Goal: Task Accomplishment & Management: Manage account settings

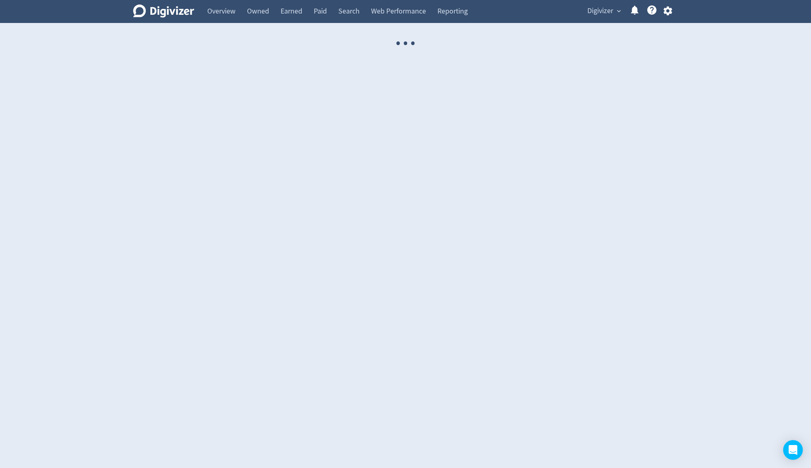
select select "USER"
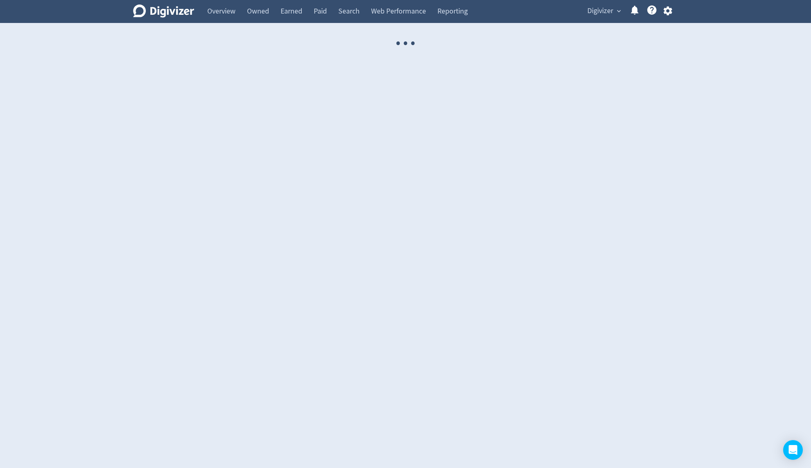
select select "USER"
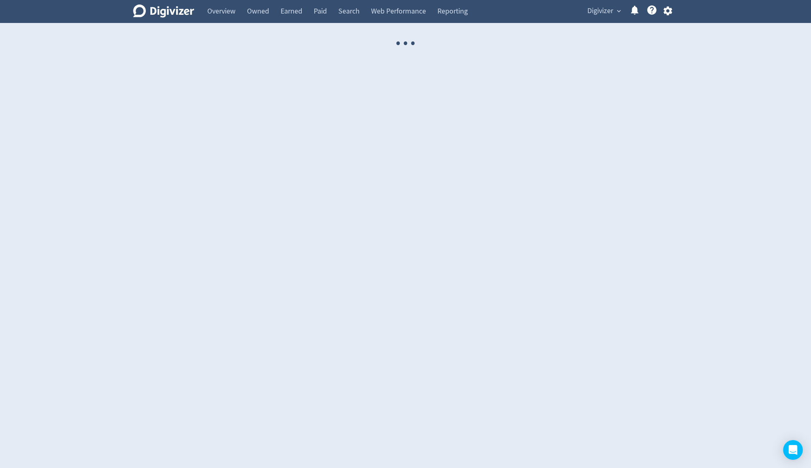
select select "USER"
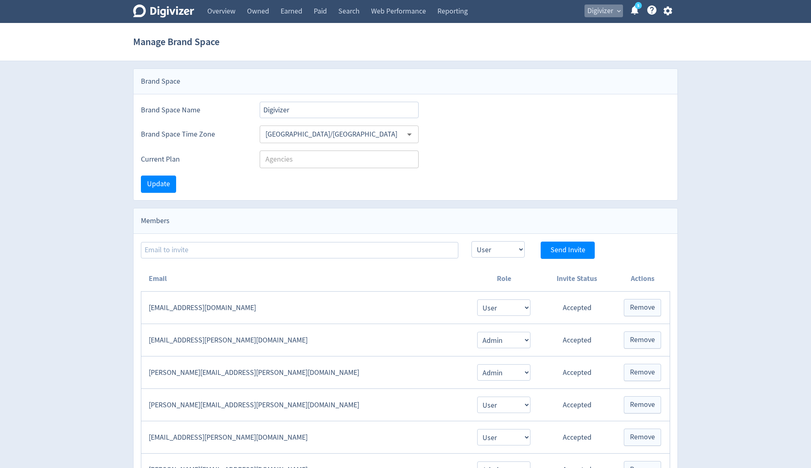
click at [603, 11] on span "Digivizer" at bounding box center [601, 11] width 26 height 13
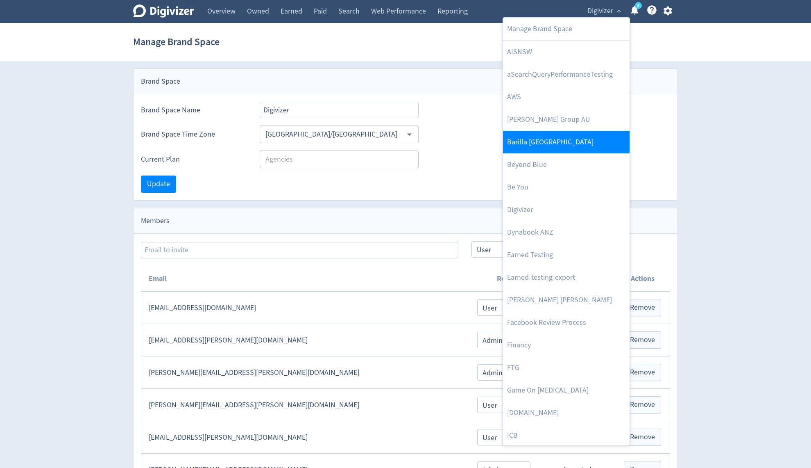
click at [554, 138] on link "Barilla [GEOGRAPHIC_DATA]" at bounding box center [566, 142] width 127 height 23
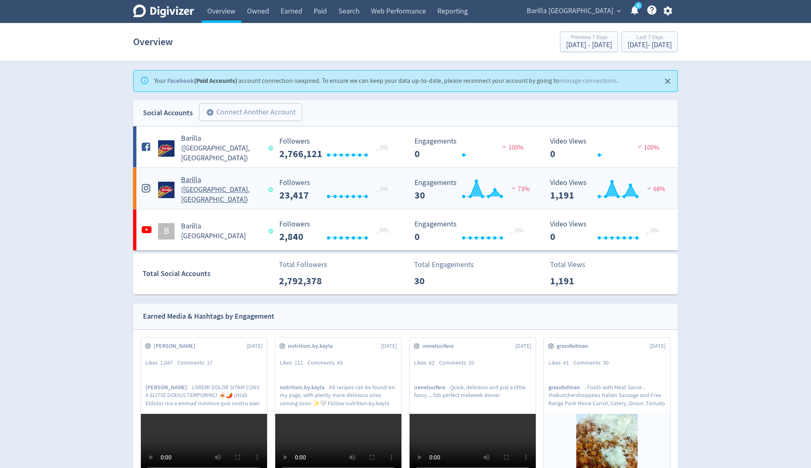
click at [253, 193] on div "Barilla ([GEOGRAPHIC_DATA], [GEOGRAPHIC_DATA])" at bounding box center [206, 190] width 132 height 30
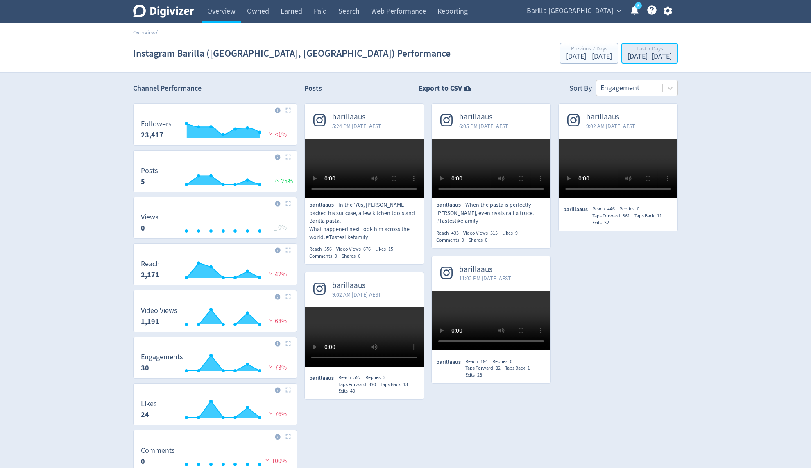
click at [628, 51] on div "Last 7 Days" at bounding box center [650, 49] width 44 height 7
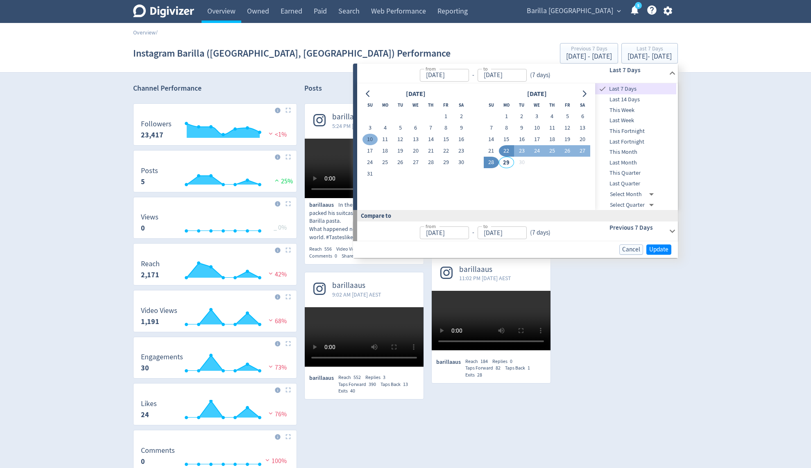
click at [374, 139] on button "10" at bounding box center [370, 139] width 15 height 11
type input "[DATE]"
click at [661, 249] on span "Update" at bounding box center [658, 249] width 19 height 6
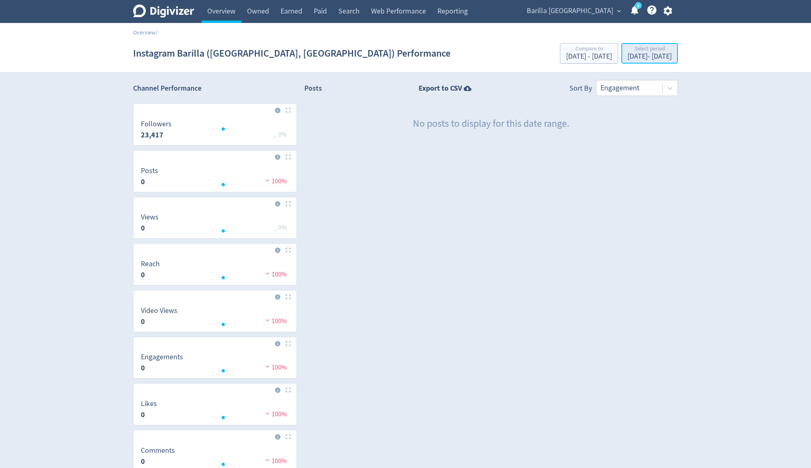
click at [628, 55] on div "[DATE] - [DATE]" at bounding box center [650, 56] width 44 height 7
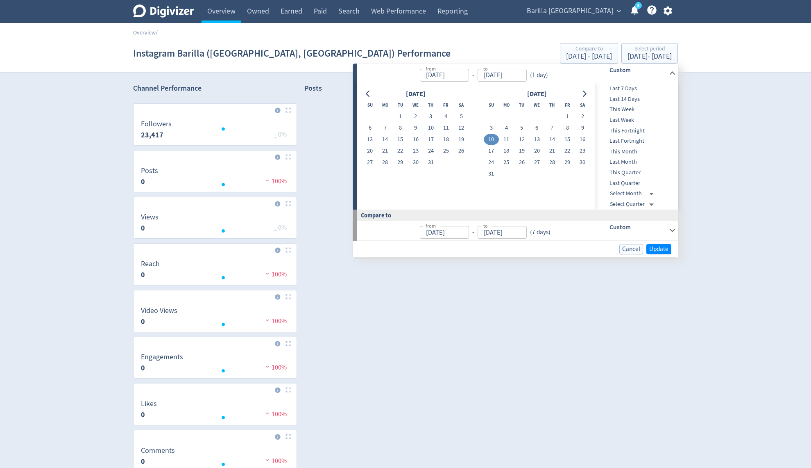
click at [575, 124] on td "9" at bounding box center [582, 127] width 15 height 11
click at [525, 137] on button "12" at bounding box center [521, 139] width 15 height 11
type input "[DATE]"
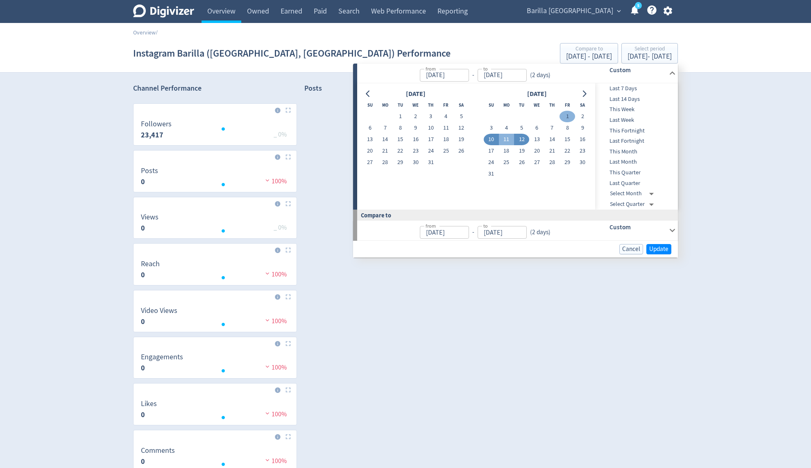
click at [566, 120] on button "1" at bounding box center [567, 116] width 15 height 11
type input "[DATE]"
click at [525, 139] on button "12" at bounding box center [521, 139] width 15 height 11
type input "[DATE]"
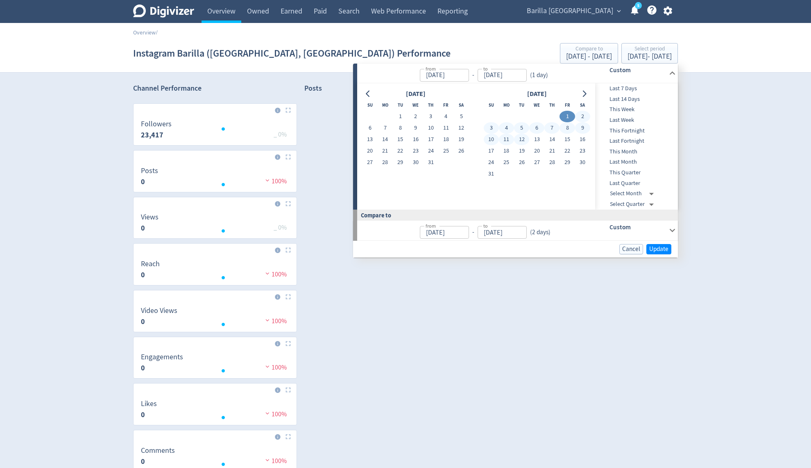
type input "[DATE]"
click at [663, 246] on span "Update" at bounding box center [658, 249] width 19 height 6
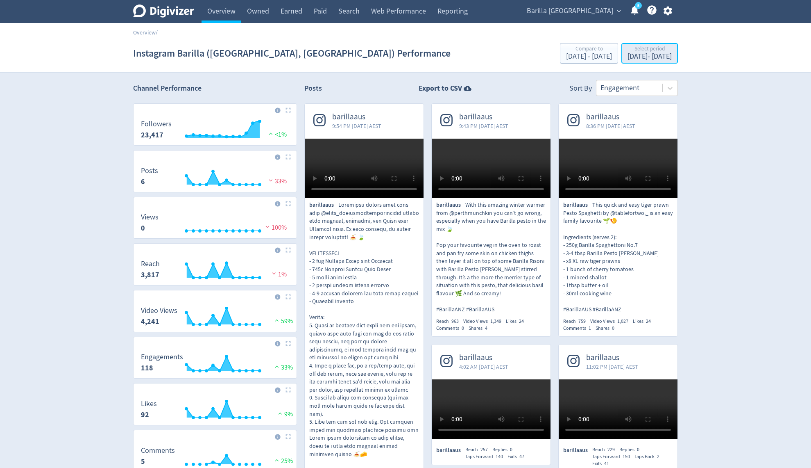
click at [646, 57] on div "[DATE] - [DATE]" at bounding box center [650, 56] width 44 height 7
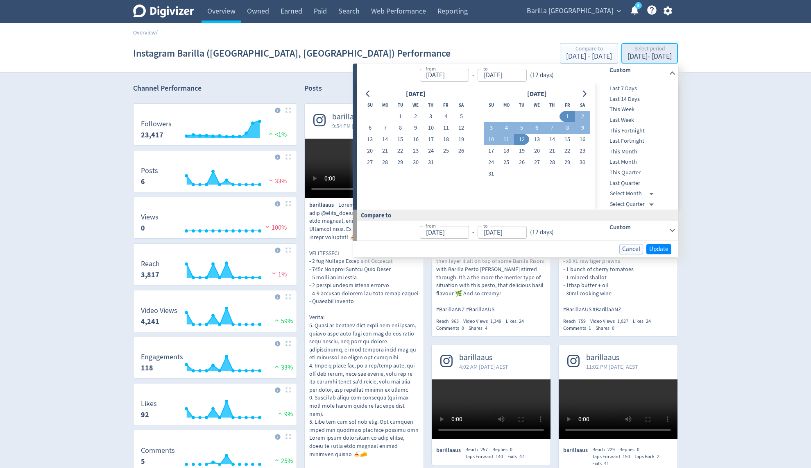
type input "[DATE]"
click at [564, 118] on button "1" at bounding box center [567, 116] width 15 height 11
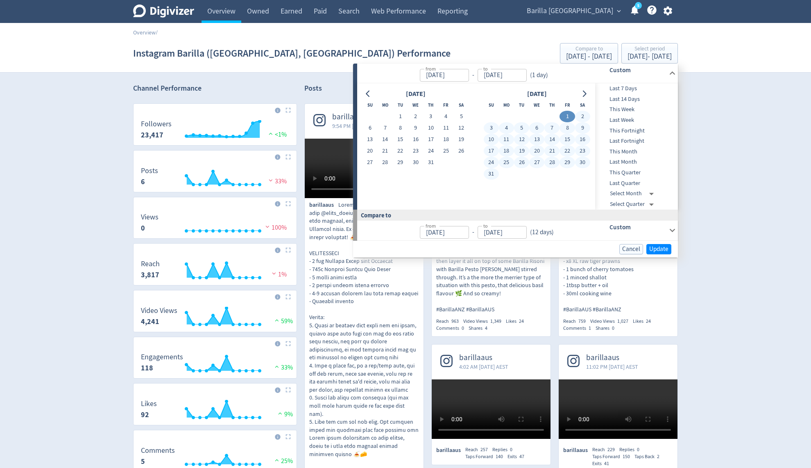
click at [493, 171] on button "31" at bounding box center [491, 173] width 15 height 11
type input "[DATE]"
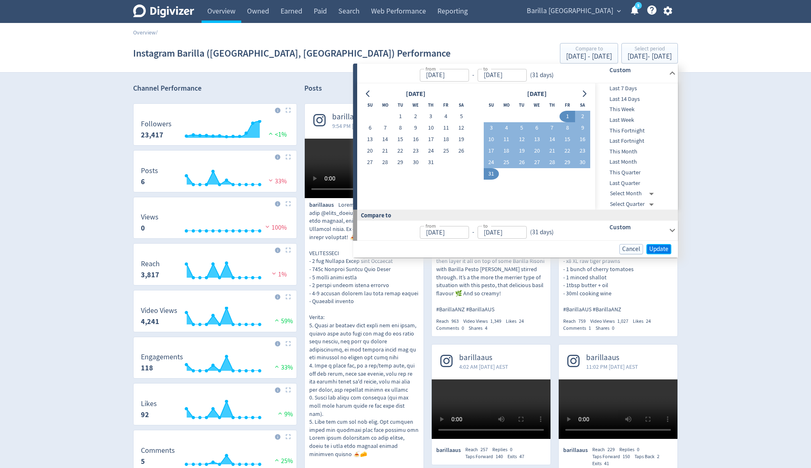
click at [663, 248] on span "Update" at bounding box center [658, 249] width 19 height 6
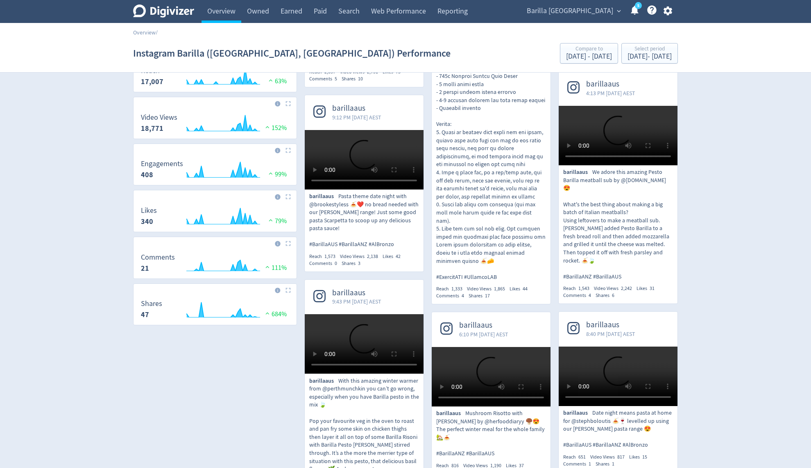
scroll to position [173, 0]
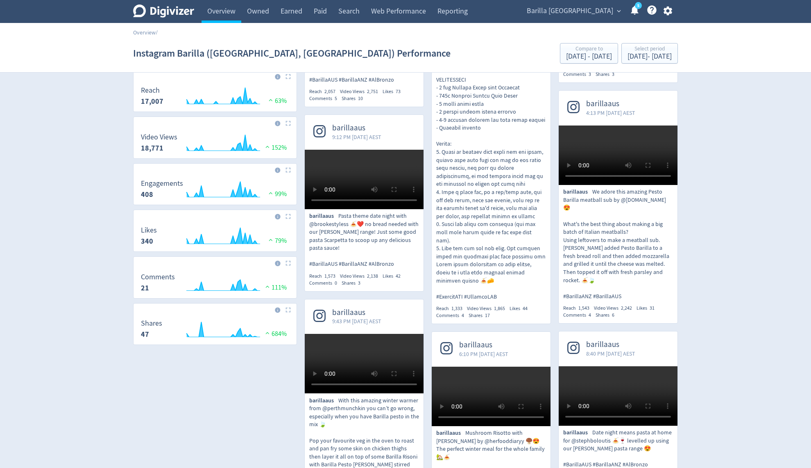
click at [531, 267] on p "barillaaus" at bounding box center [491, 163] width 110 height 273
click at [628, 58] on div "[DATE] - [DATE]" at bounding box center [650, 56] width 44 height 7
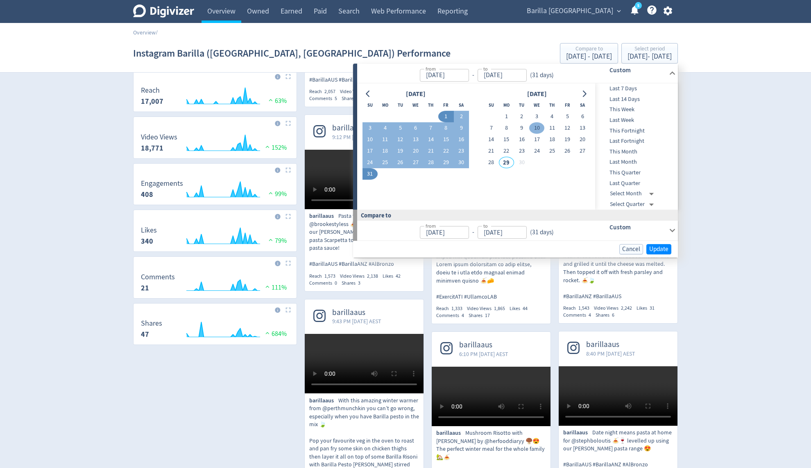
click at [539, 125] on button "10" at bounding box center [536, 128] width 15 height 11
type input "[DATE]"
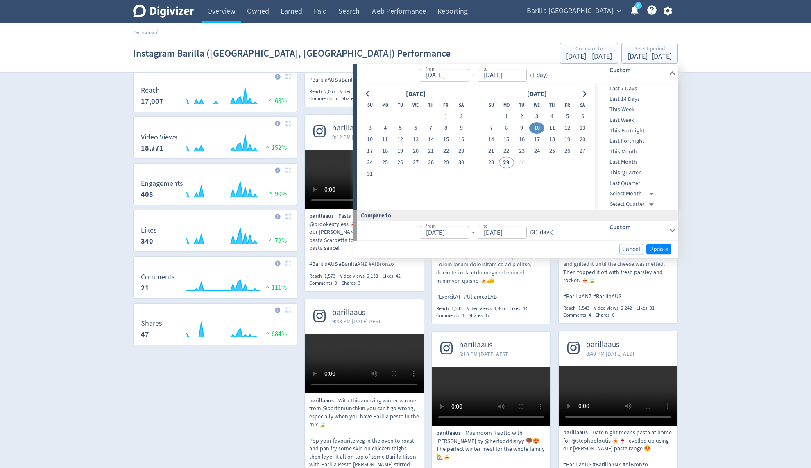
click at [539, 125] on button "10" at bounding box center [536, 128] width 15 height 11
type input "[DATE]"
click at [658, 251] on span "Update" at bounding box center [658, 249] width 19 height 6
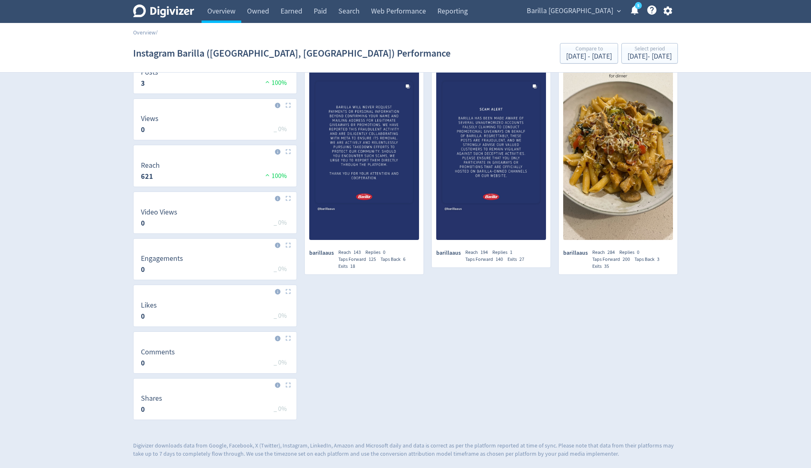
scroll to position [0, 0]
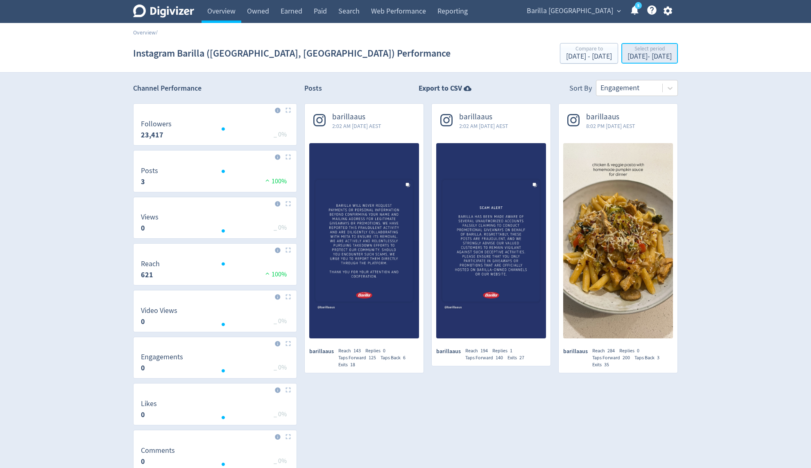
click at [639, 50] on div "Select period" at bounding box center [650, 49] width 44 height 7
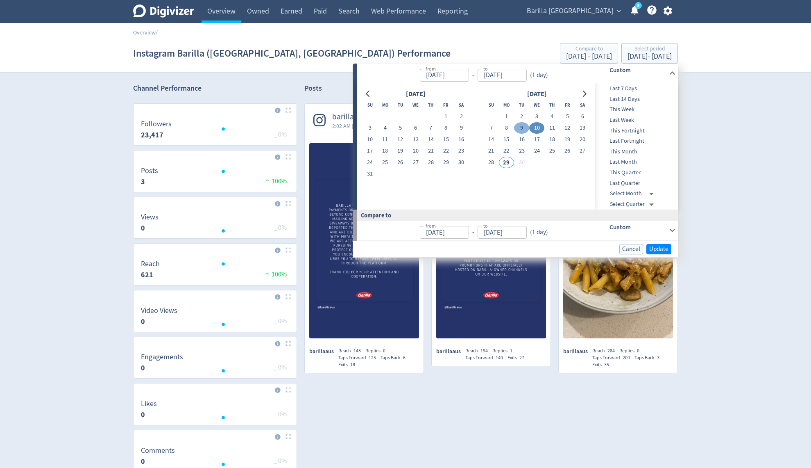
click at [523, 127] on button "9" at bounding box center [521, 127] width 15 height 11
type input "[DATE]"
click at [550, 127] on button "11" at bounding box center [552, 127] width 15 height 11
type input "[DATE]"
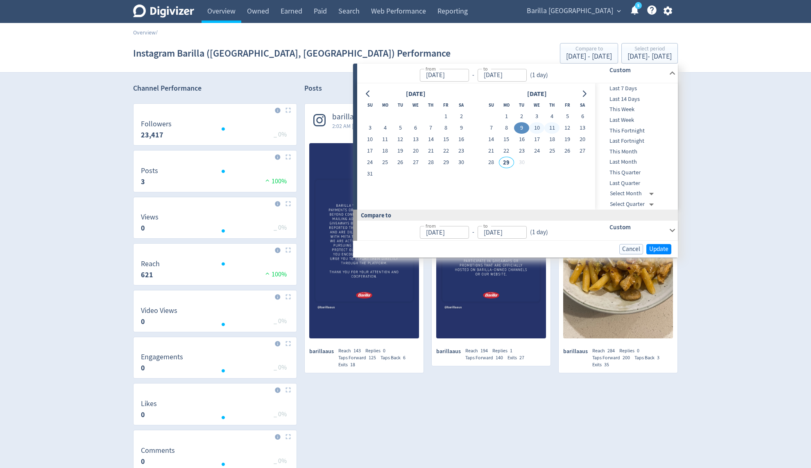
type input "[DATE]"
click at [372, 141] on button "10" at bounding box center [370, 139] width 15 height 11
type input "[DATE]"
click at [372, 141] on button "10" at bounding box center [370, 139] width 15 height 11
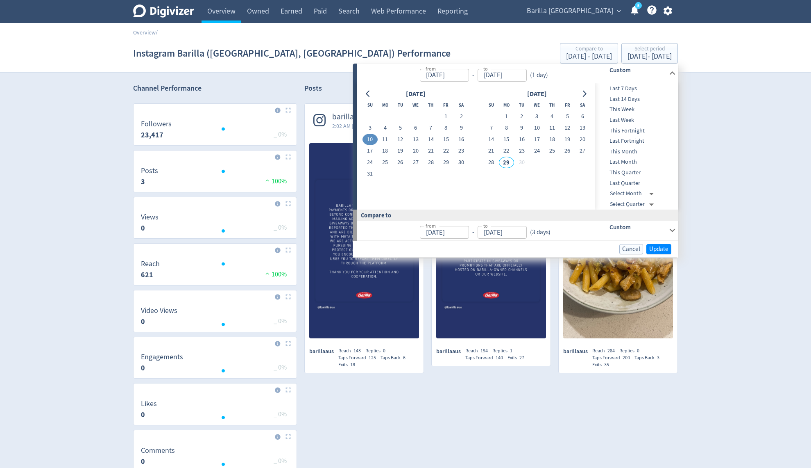
type input "[DATE]"
click at [656, 246] on span "Update" at bounding box center [658, 249] width 19 height 6
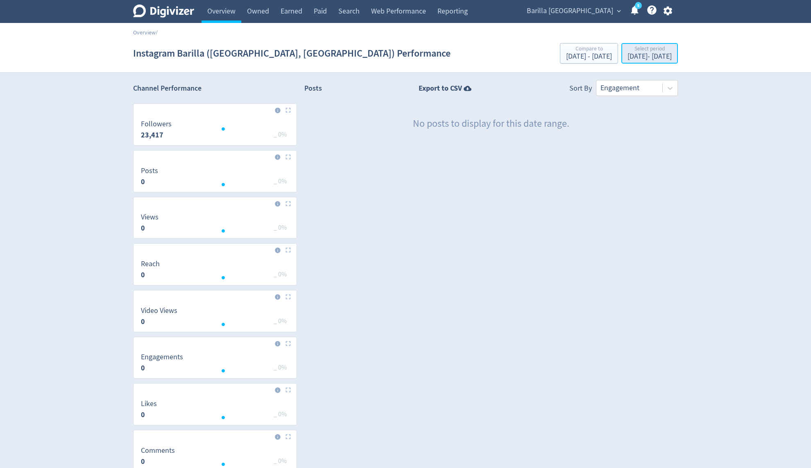
click at [628, 60] on div "[DATE] - [DATE]" at bounding box center [650, 56] width 44 height 7
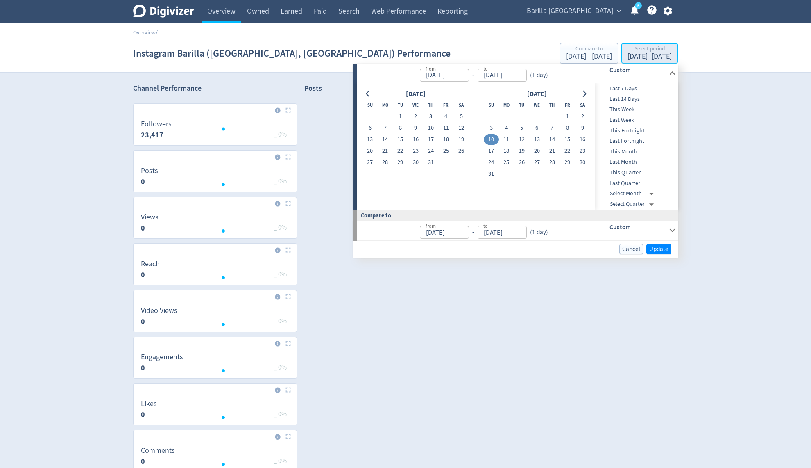
type input "[DATE]"
click at [565, 127] on button "8" at bounding box center [567, 127] width 15 height 11
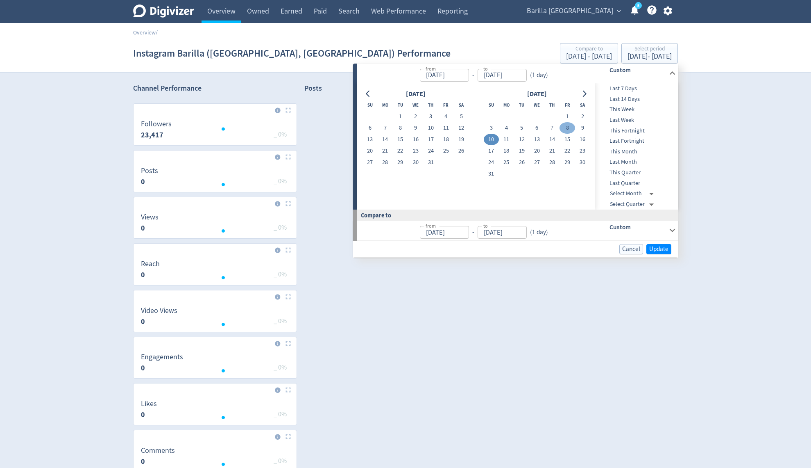
type input "[DATE]"
click at [520, 137] on button "12" at bounding box center [521, 139] width 15 height 11
type input "[DATE]"
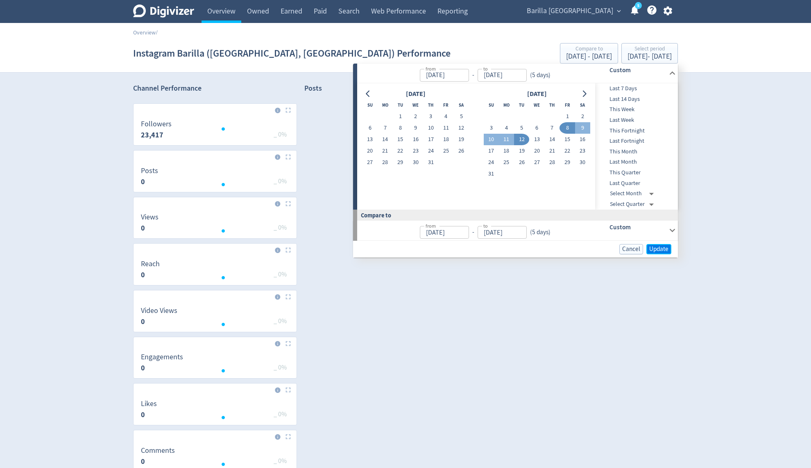
click at [661, 251] on span "Update" at bounding box center [658, 249] width 19 height 6
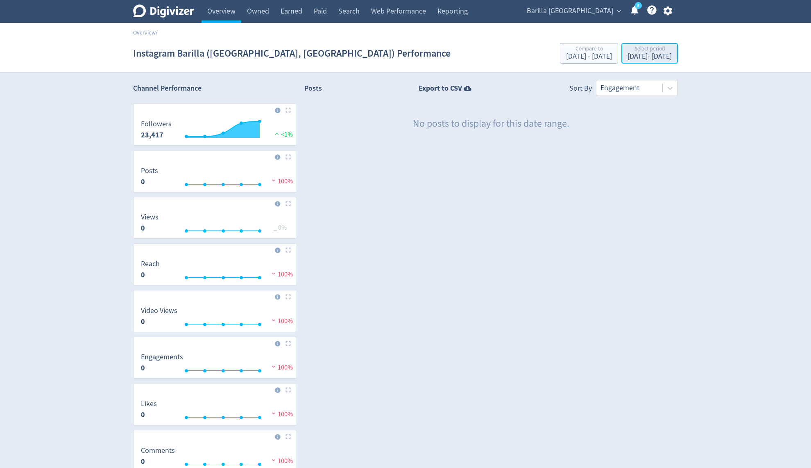
click at [628, 57] on div "[DATE] - [DATE]" at bounding box center [650, 56] width 44 height 7
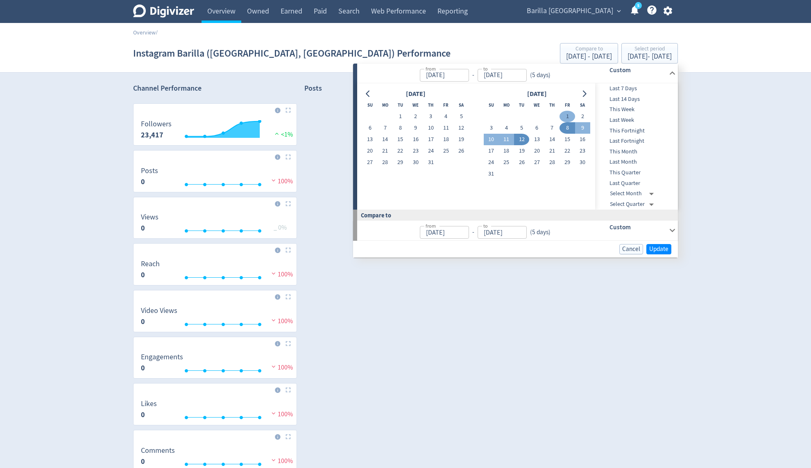
click at [565, 118] on button "1" at bounding box center [567, 116] width 15 height 11
type input "[DATE]"
click at [552, 135] on button "14" at bounding box center [552, 139] width 15 height 11
type input "[DATE]"
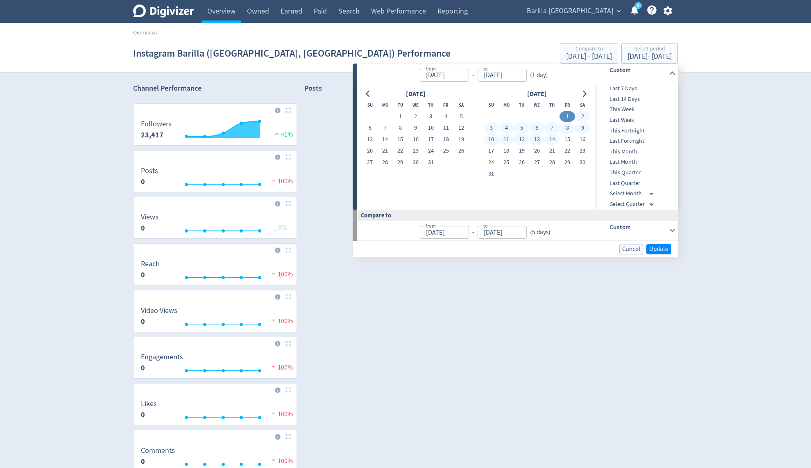
type input "[DATE]"
click at [655, 243] on div "Cancel Update" at bounding box center [515, 249] width 325 height 17
click at [658, 250] on span "Update" at bounding box center [658, 249] width 19 height 6
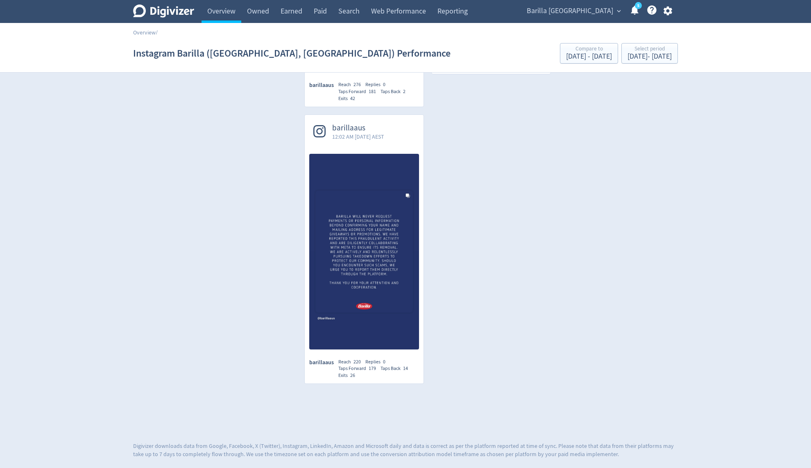
scroll to position [714, 0]
